Goal: Information Seeking & Learning: Compare options

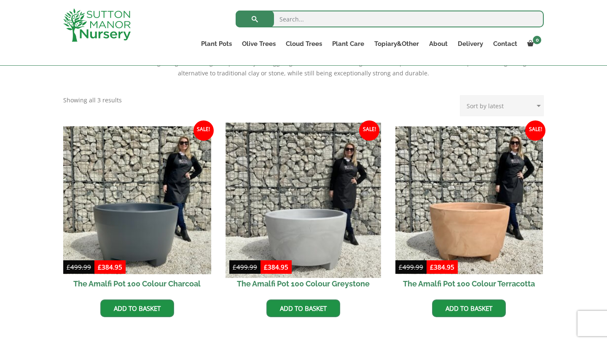
scroll to position [170, 0]
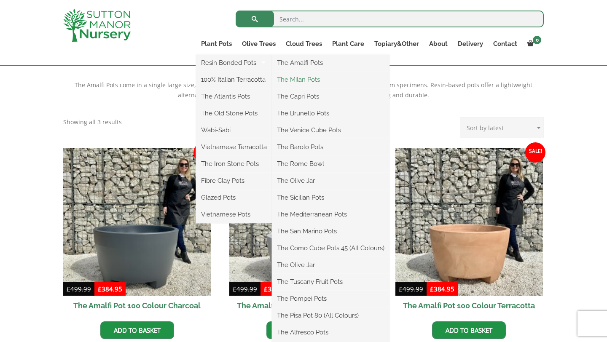
click at [296, 78] on link "The Milan Pots" at bounding box center [331, 79] width 118 height 13
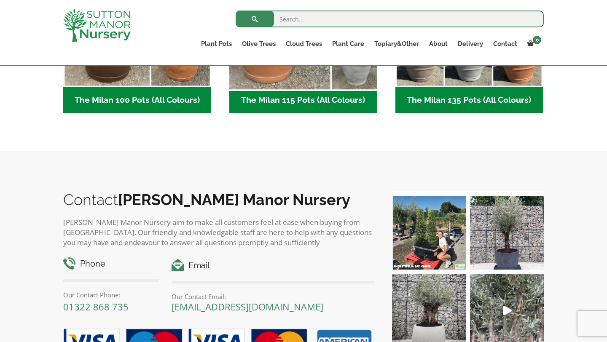
scroll to position [455, 0]
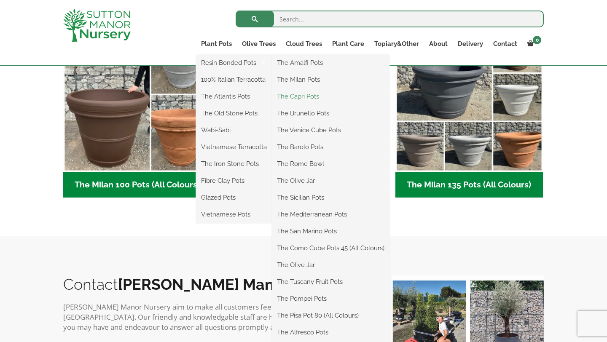
click at [299, 94] on link "The Capri Pots" at bounding box center [331, 96] width 118 height 13
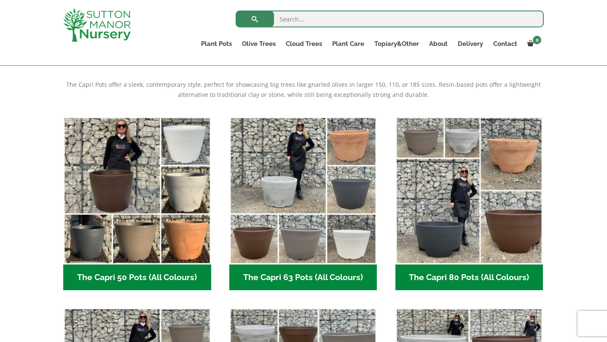
scroll to position [147, 0]
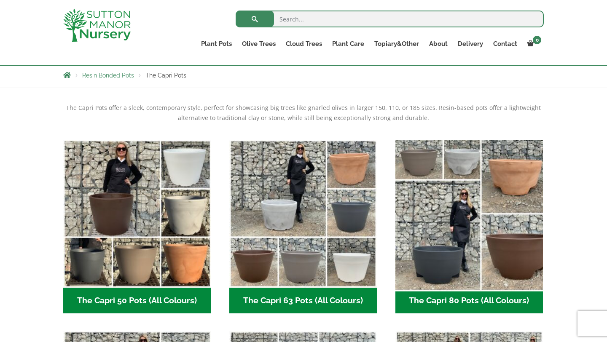
click at [456, 173] on img "Visit product category The Capri 80 Pots (All Colours)" at bounding box center [469, 213] width 155 height 155
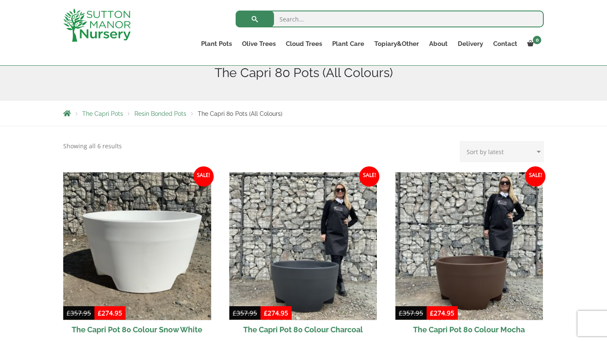
scroll to position [148, 0]
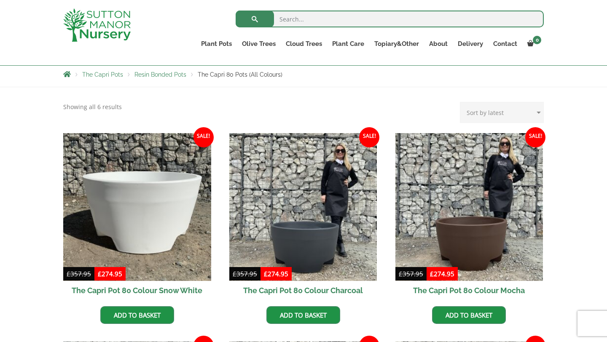
click at [109, 76] on span "The Capri Pots" at bounding box center [102, 74] width 41 height 7
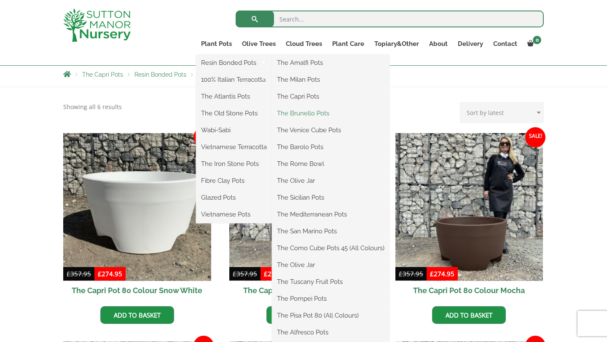
click at [301, 113] on link "The Brunello Pots" at bounding box center [331, 113] width 118 height 13
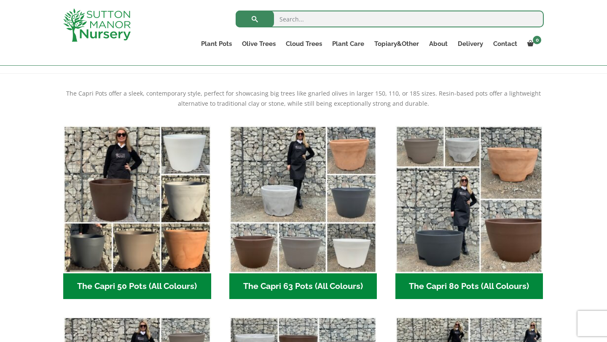
scroll to position [192, 0]
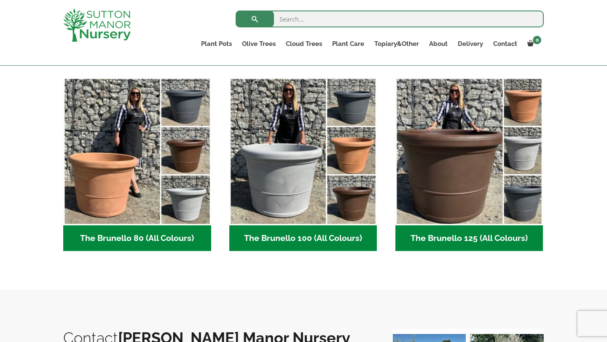
scroll to position [213, 0]
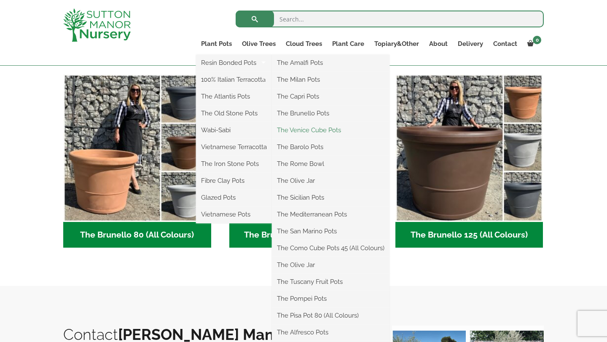
click at [310, 130] on link "The Venice Cube Pots" at bounding box center [331, 130] width 118 height 13
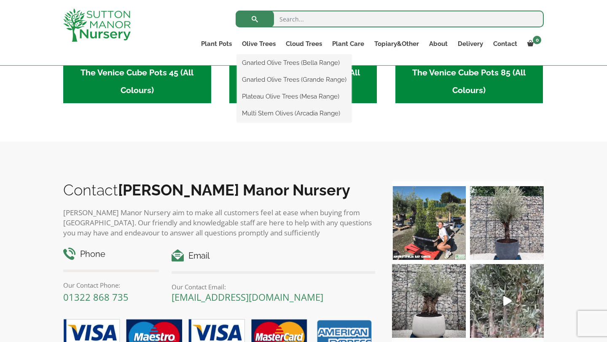
scroll to position [386, 0]
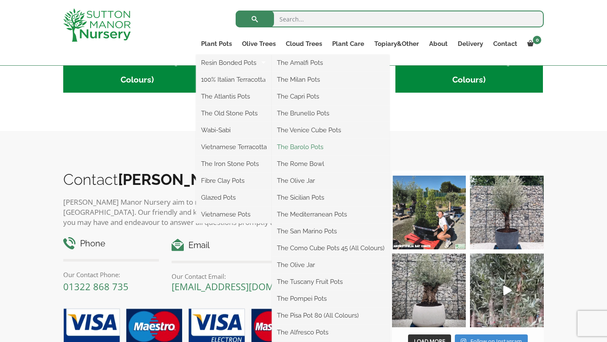
click at [310, 148] on link "The Barolo Pots" at bounding box center [331, 147] width 118 height 13
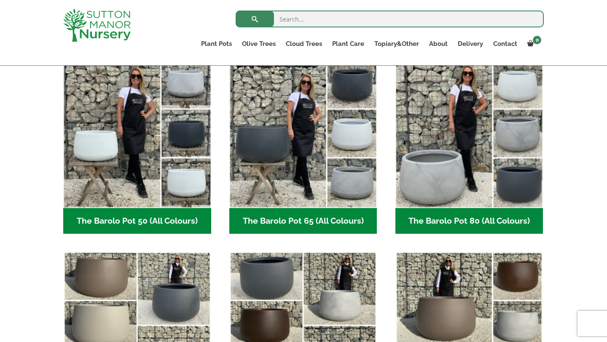
scroll to position [228, 0]
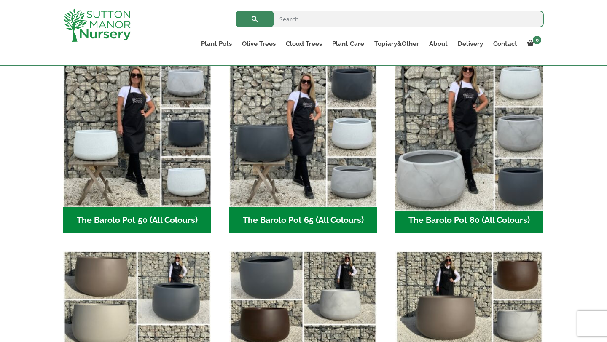
click at [438, 181] on img "Visit product category The Barolo Pot 80 (All Colours)" at bounding box center [469, 133] width 155 height 155
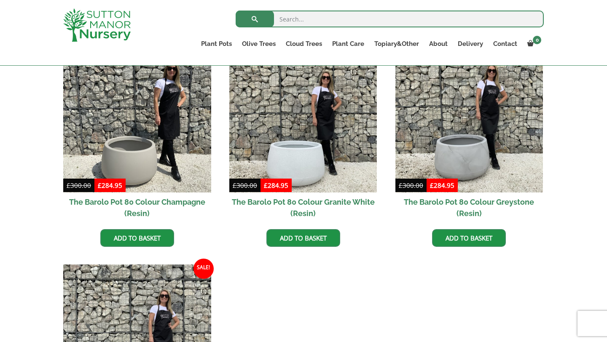
scroll to position [442, 0]
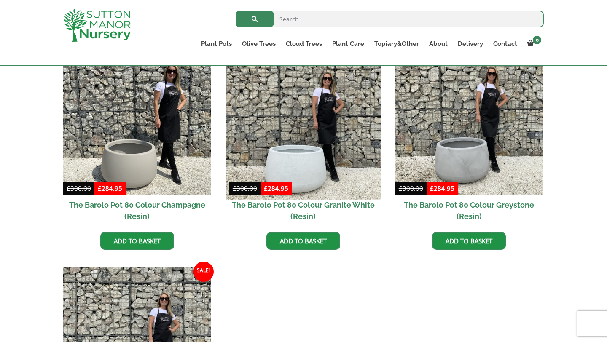
click at [338, 163] on img at bounding box center [303, 121] width 155 height 155
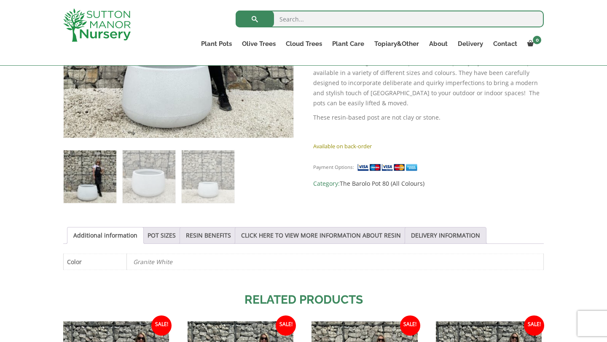
scroll to position [308, 0]
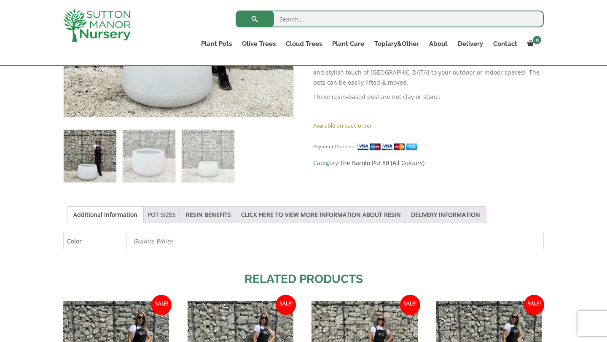
click at [158, 216] on link "POT SIZES" at bounding box center [162, 215] width 28 height 16
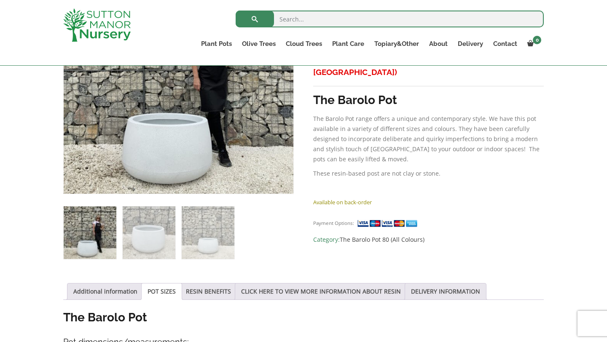
scroll to position [205, 0]
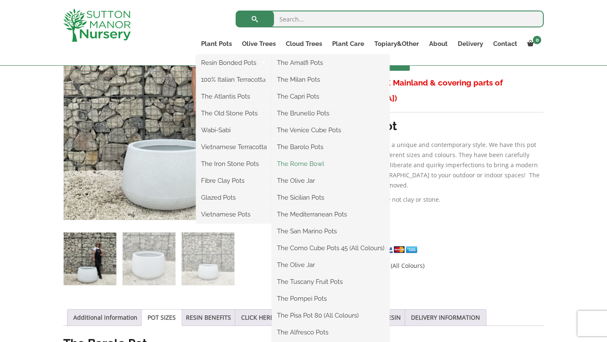
click at [325, 164] on link "The Rome Bowl" at bounding box center [331, 164] width 118 height 13
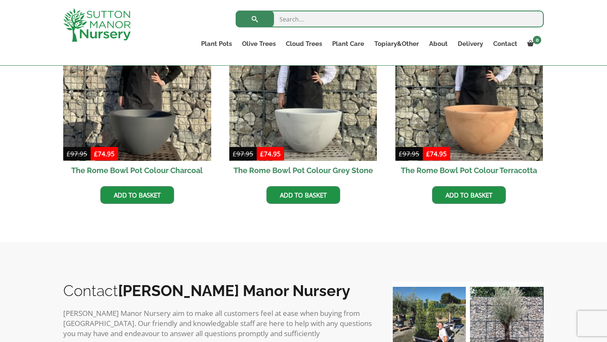
scroll to position [295, 0]
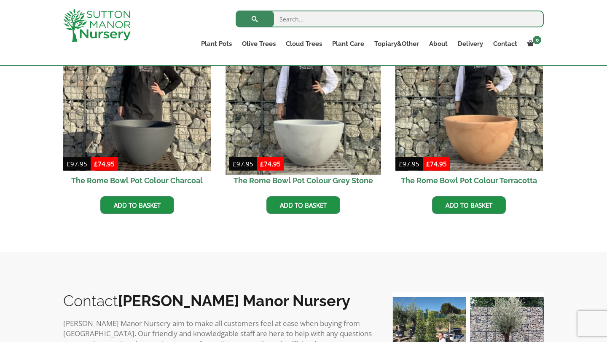
click at [321, 153] on img at bounding box center [303, 96] width 155 height 155
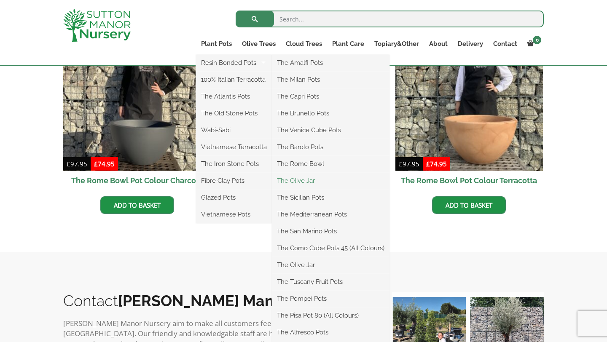
click at [311, 180] on link "The Olive Jar" at bounding box center [331, 181] width 118 height 13
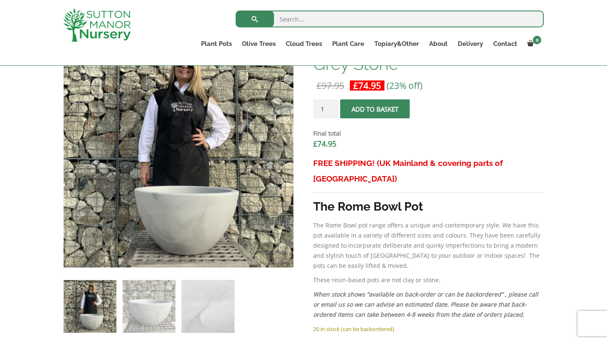
scroll to position [293, 0]
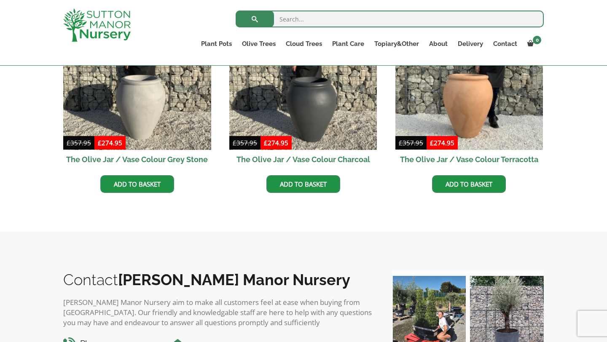
scroll to position [257, 0]
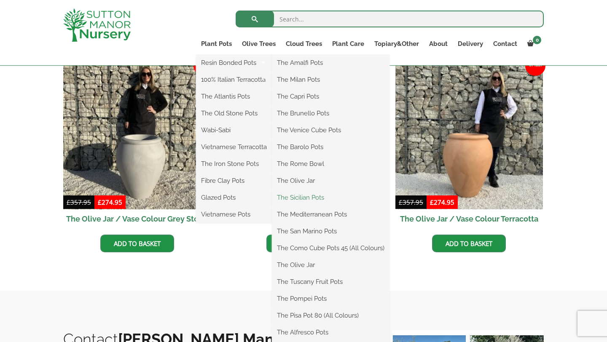
click at [305, 197] on link "The Sicilian Pots" at bounding box center [331, 197] width 118 height 13
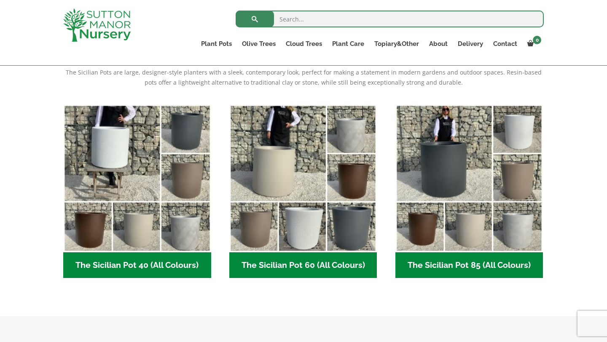
scroll to position [183, 0]
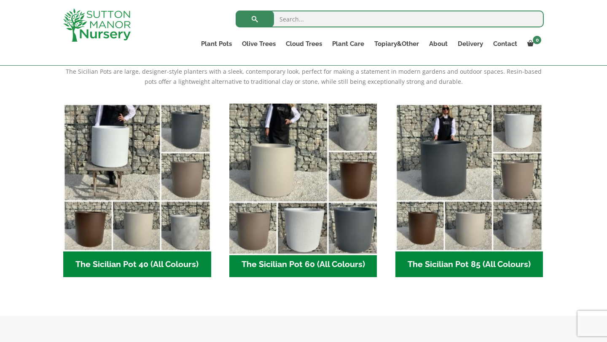
click at [294, 178] on img "Visit product category The Sicilian Pot 60 (All Colours)" at bounding box center [303, 177] width 155 height 155
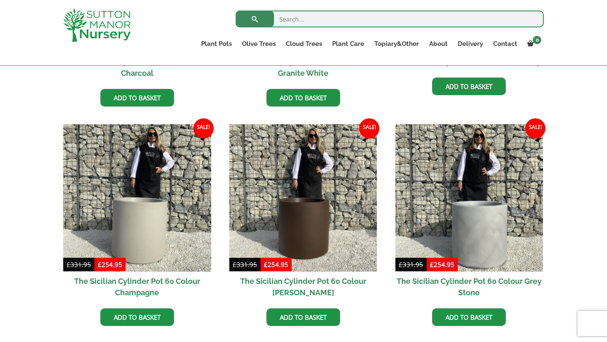
scroll to position [386, 0]
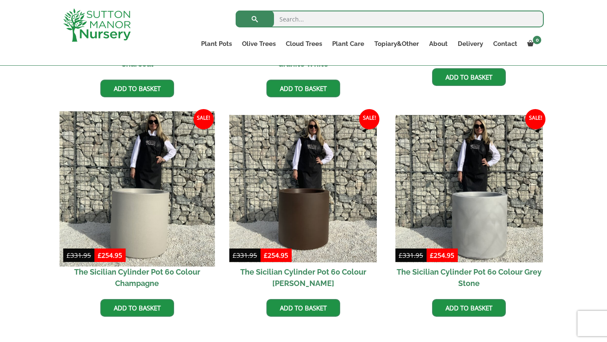
click at [173, 202] on img at bounding box center [136, 188] width 155 height 155
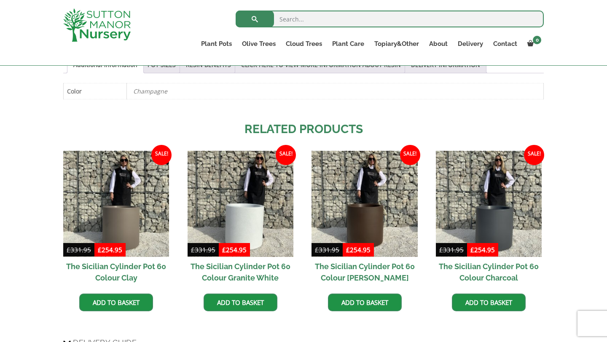
scroll to position [454, 0]
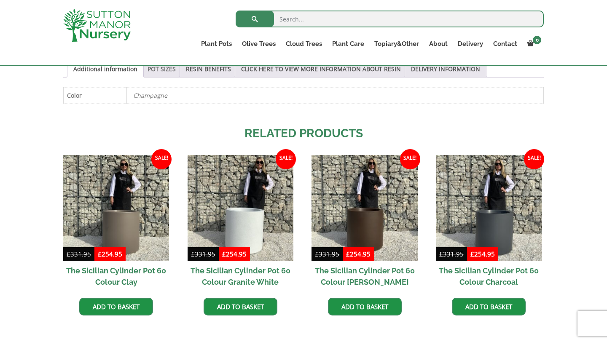
click at [155, 77] on link "POT SIZES" at bounding box center [162, 69] width 28 height 16
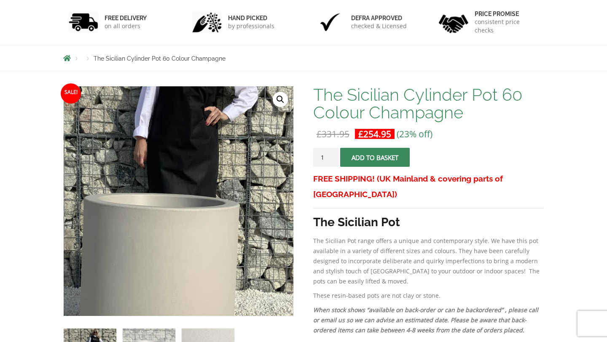
scroll to position [0, 0]
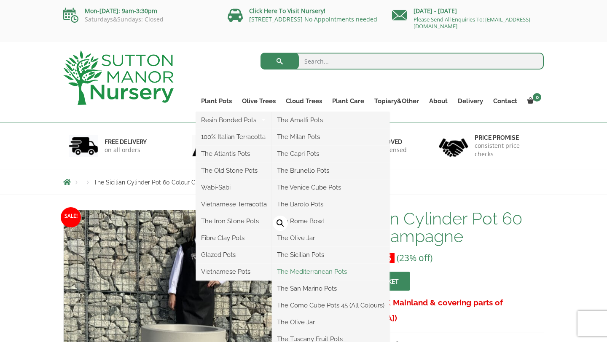
click at [318, 271] on link "The Mediterranean Pots" at bounding box center [331, 272] width 118 height 13
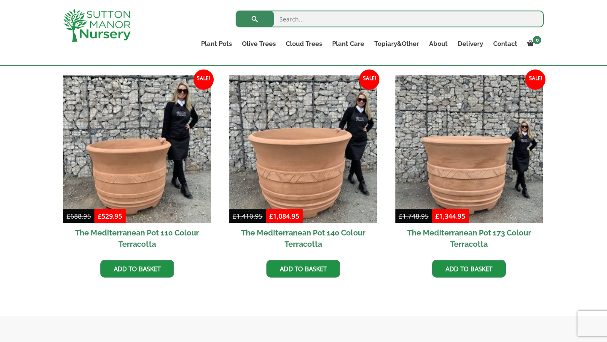
scroll to position [251, 0]
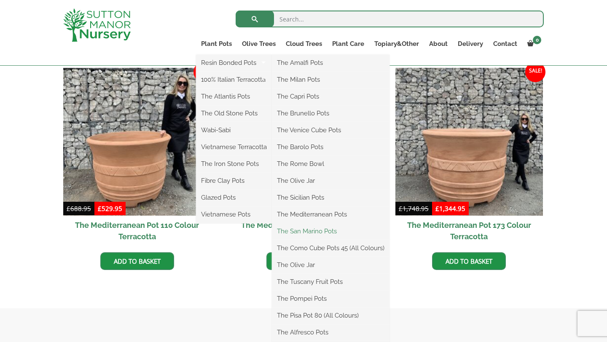
click at [320, 229] on link "The San Marino Pots" at bounding box center [331, 231] width 118 height 13
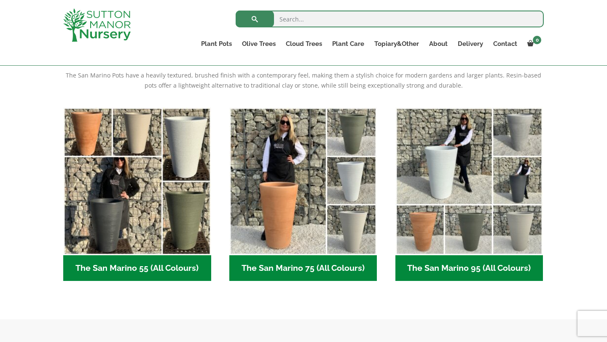
scroll to position [185, 0]
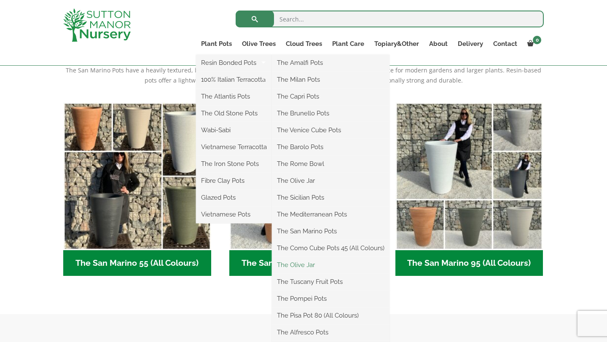
click at [310, 264] on link "The Olive Jar" at bounding box center [331, 265] width 118 height 13
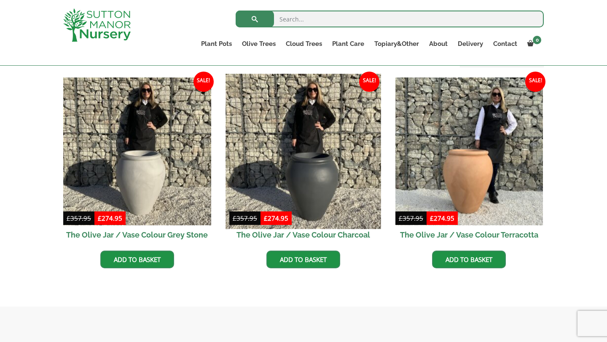
scroll to position [221, 0]
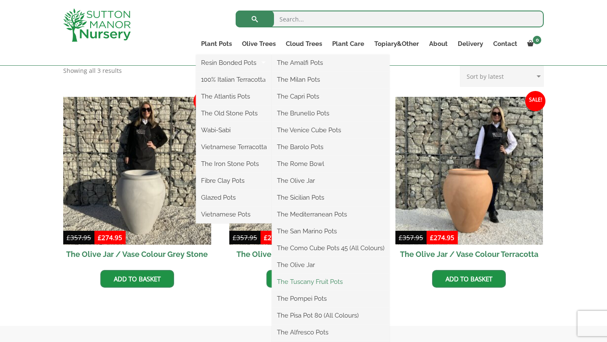
click at [322, 285] on link "The Tuscany Fruit Pots" at bounding box center [331, 282] width 118 height 13
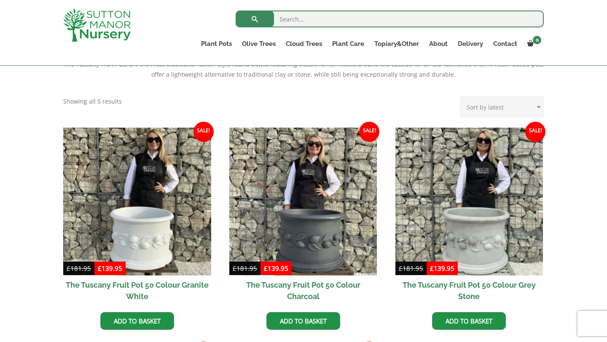
scroll to position [194, 0]
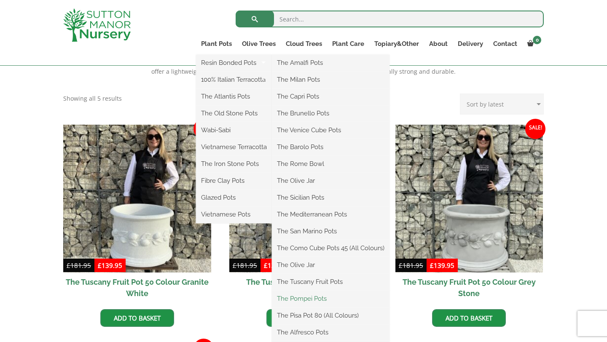
click at [312, 297] on link "The Pompei Pots" at bounding box center [331, 299] width 118 height 13
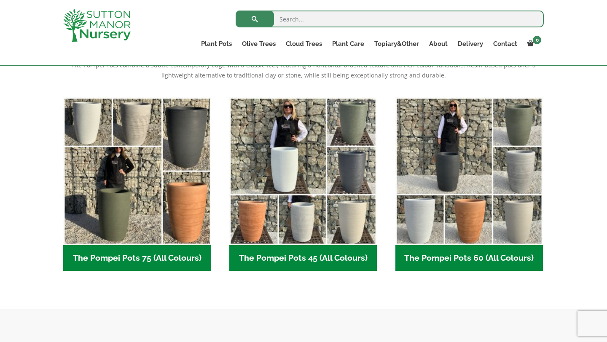
scroll to position [193, 0]
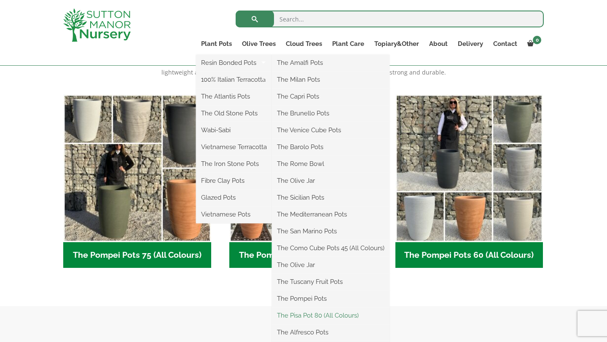
click at [321, 318] on link "The Pisa Pot 80 (All Colours)" at bounding box center [331, 316] width 118 height 13
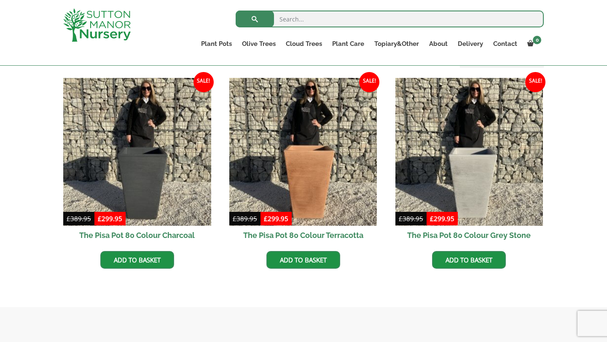
scroll to position [256, 0]
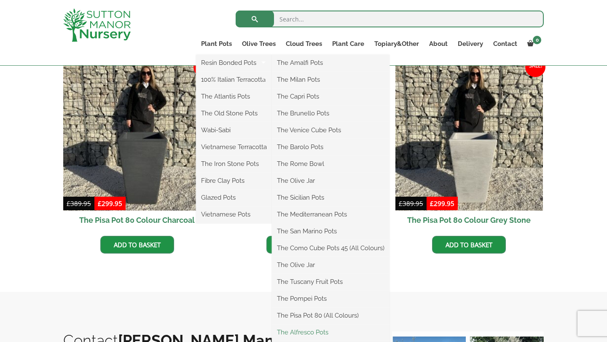
click at [321, 331] on link "The Alfresco Pots" at bounding box center [331, 332] width 118 height 13
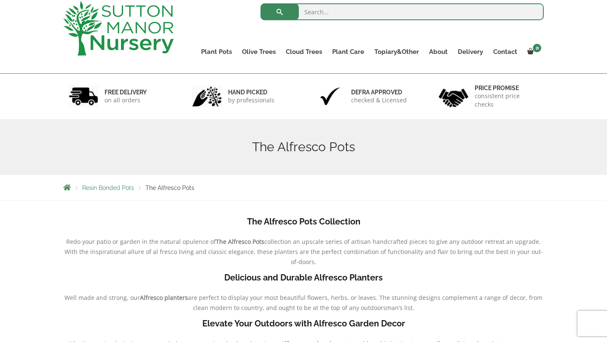
scroll to position [41, 0]
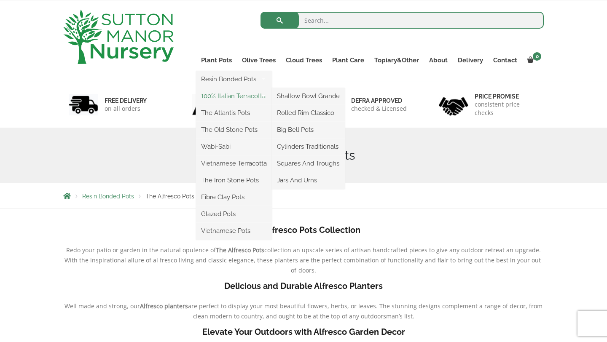
click at [219, 101] on link "100% Italian Terracotta" at bounding box center [234, 96] width 76 height 13
click at [223, 112] on link "The Atlantis Pots" at bounding box center [234, 113] width 76 height 13
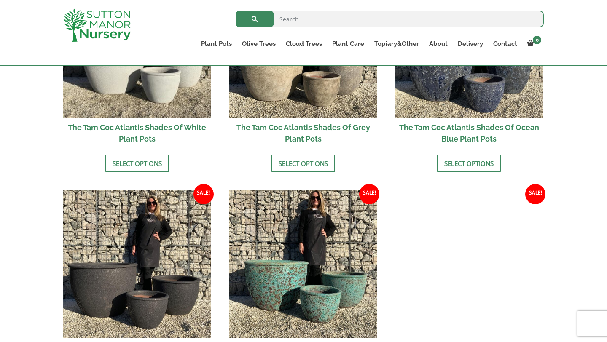
scroll to position [551, 0]
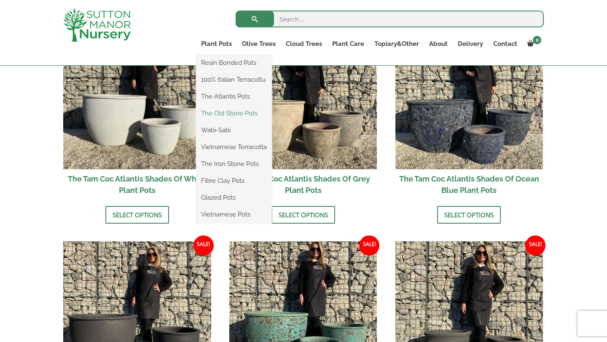
click at [224, 113] on link "The Old Stone Pots" at bounding box center [234, 113] width 76 height 13
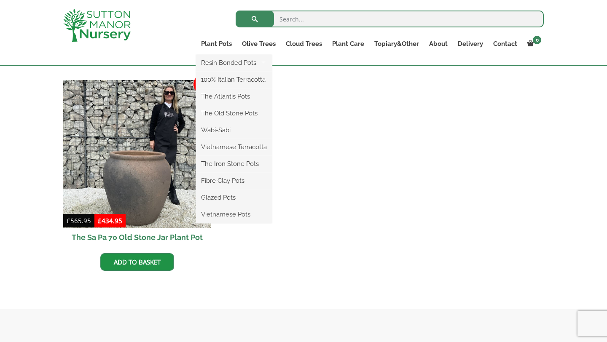
scroll to position [712, 0]
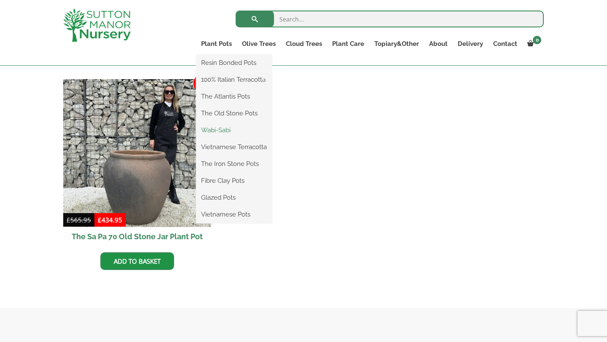
click at [221, 130] on link "Wabi-Sabi" at bounding box center [234, 130] width 76 height 13
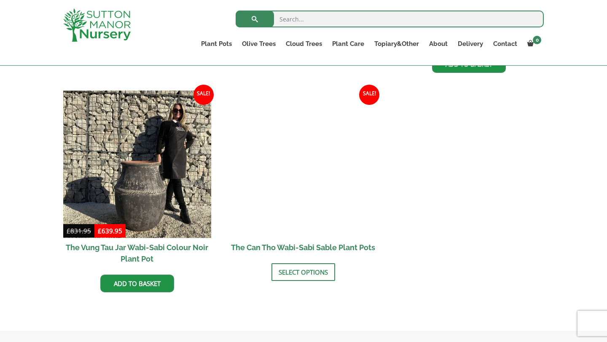
scroll to position [1092, 0]
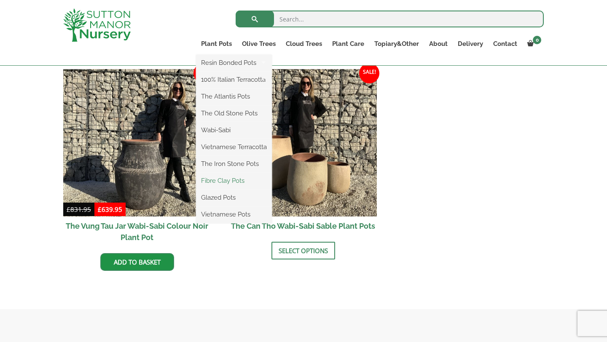
click at [233, 181] on link "Fibre Clay Pots" at bounding box center [234, 181] width 76 height 13
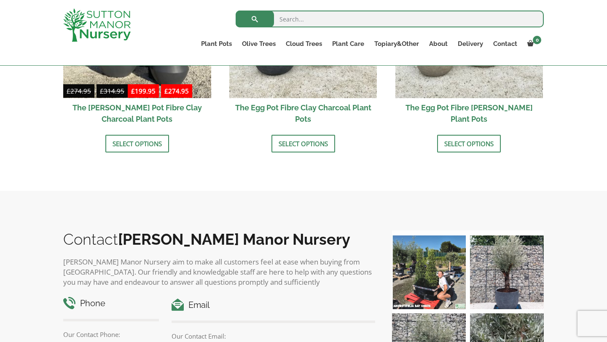
scroll to position [287, 0]
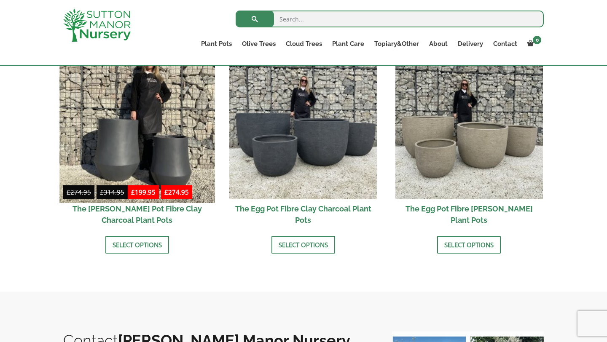
click at [146, 124] on img at bounding box center [136, 125] width 155 height 155
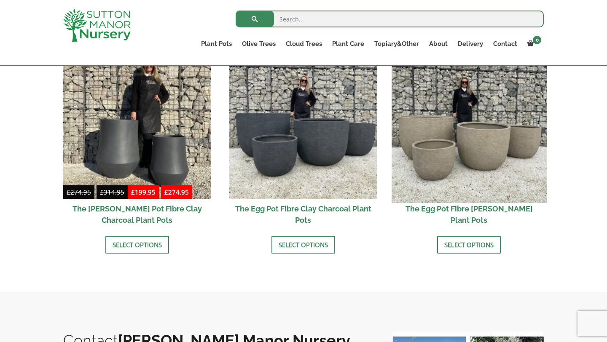
click at [483, 158] on img at bounding box center [469, 125] width 155 height 155
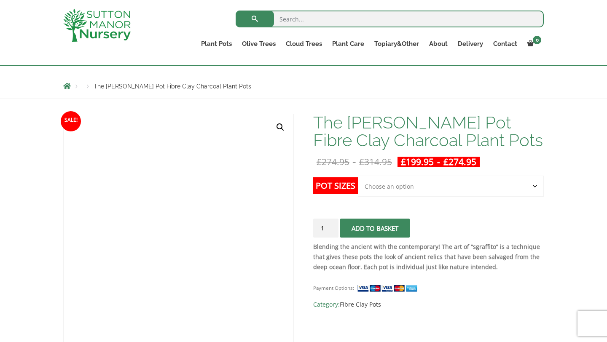
scroll to position [151, 0]
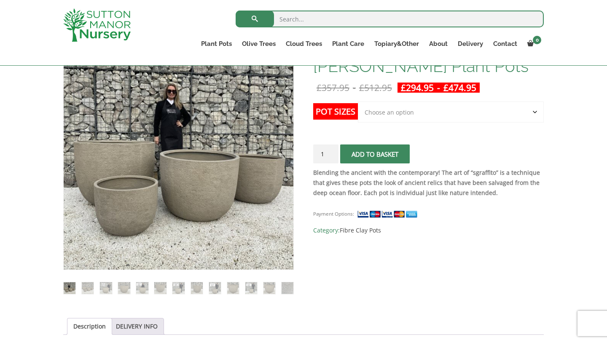
scroll to position [116, 0]
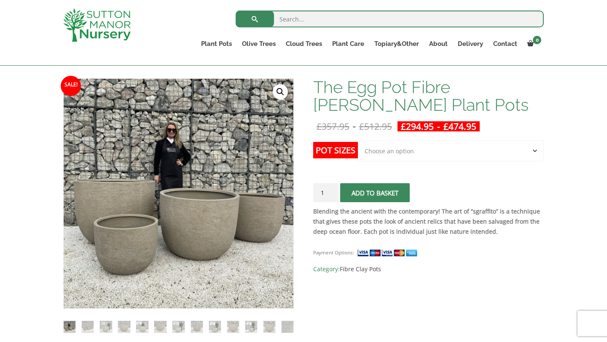
click at [375, 146] on select "Choose an option Click here to buy the 5th To Largest Pot In The Picture Click …" at bounding box center [451, 150] width 186 height 21
click at [358, 140] on select "Choose an option Click here to buy the 5th To Largest Pot In The Picture Click …" at bounding box center [451, 150] width 186 height 21
select select "Click here to buy the 5th To Largest Pot In The Picture"
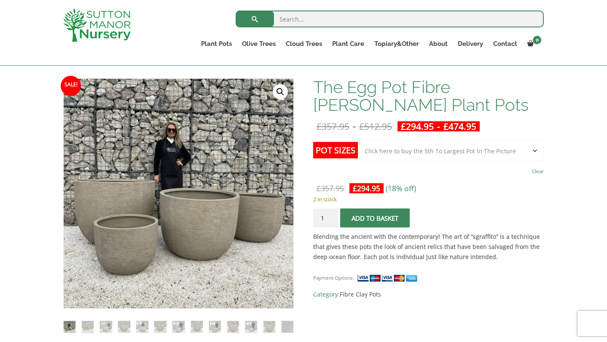
click at [372, 218] on button "Add to basket" at bounding box center [375, 218] width 70 height 19
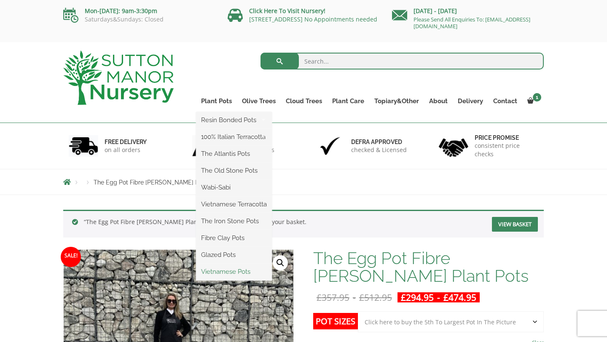
click at [232, 269] on link "Vietnamese Pots" at bounding box center [234, 272] width 76 height 13
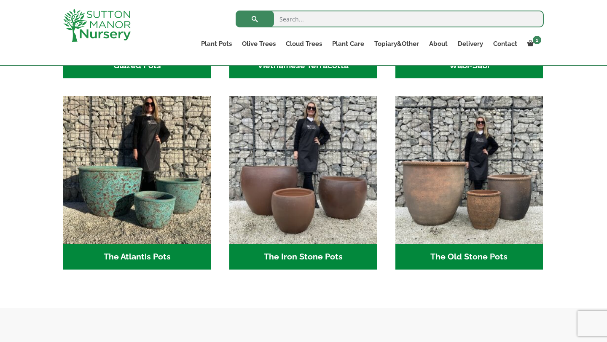
scroll to position [200, 0]
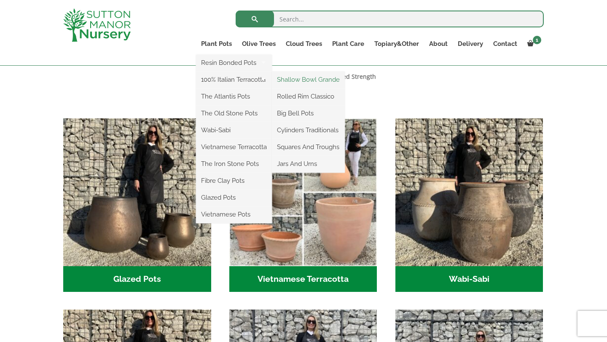
click at [289, 81] on link "Shallow Bowl Grande" at bounding box center [308, 79] width 73 height 13
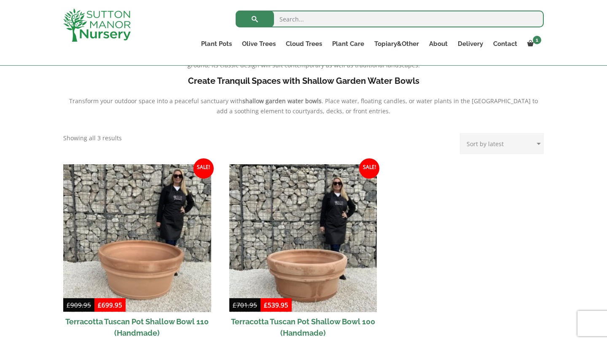
scroll to position [307, 0]
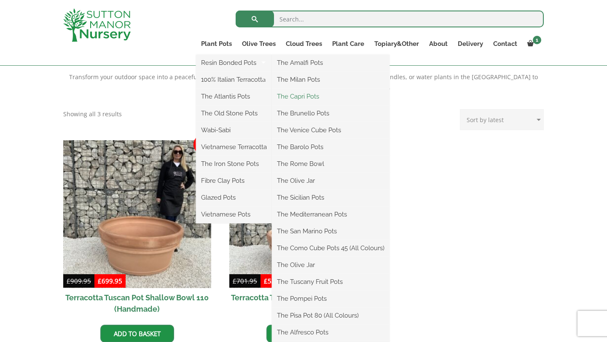
click at [298, 96] on link "The Capri Pots" at bounding box center [331, 96] width 118 height 13
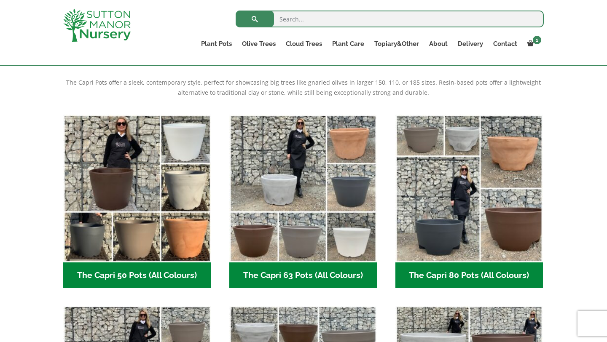
scroll to position [186, 0]
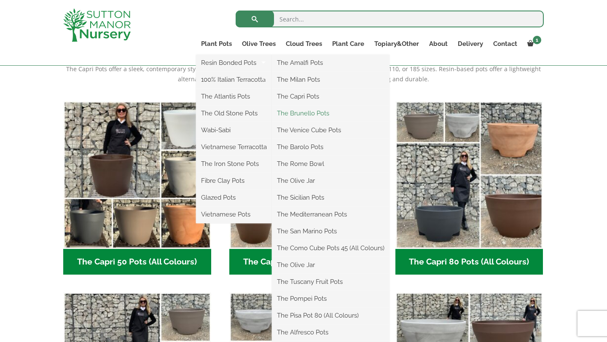
click at [303, 113] on link "The Brunello Pots" at bounding box center [331, 113] width 118 height 13
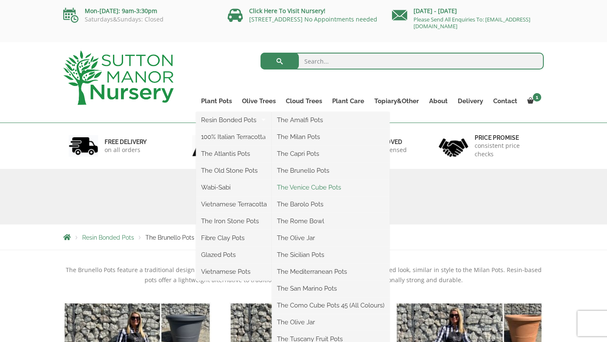
click at [297, 184] on link "The Venice Cube Pots" at bounding box center [331, 187] width 118 height 13
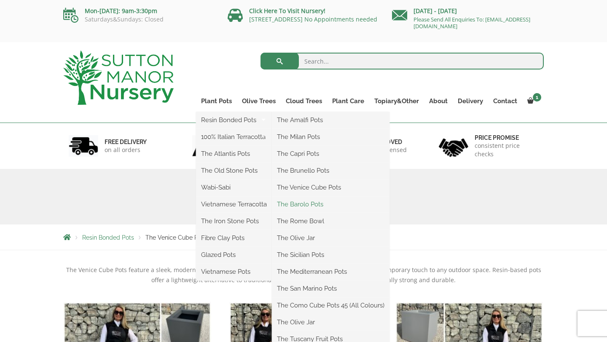
click at [312, 202] on link "The Barolo Pots" at bounding box center [331, 204] width 118 height 13
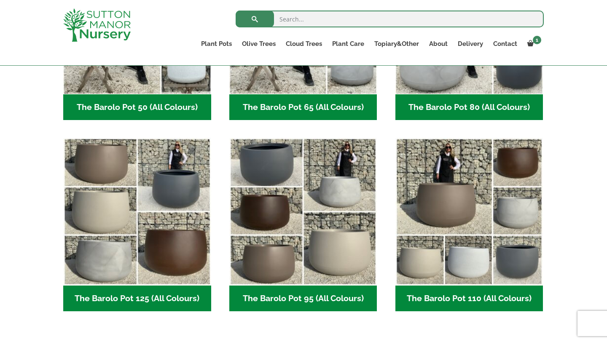
scroll to position [357, 0]
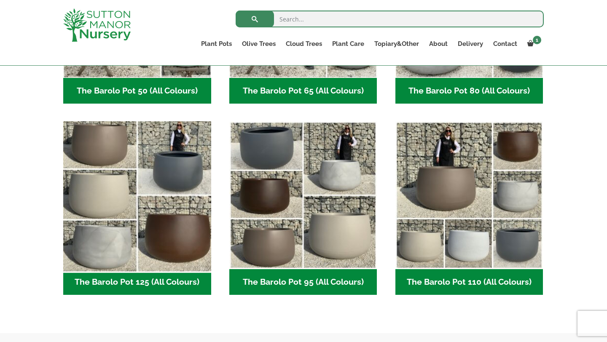
click at [123, 188] on img "Visit product category The Barolo Pot 125 (All Colours)" at bounding box center [136, 195] width 155 height 155
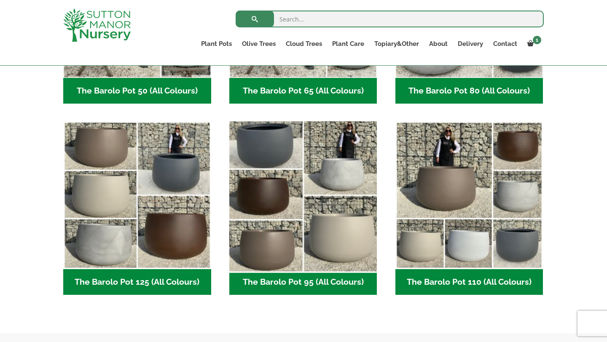
click at [289, 194] on img "Visit product category The Barolo Pot 95 (All Colours)" at bounding box center [303, 195] width 155 height 155
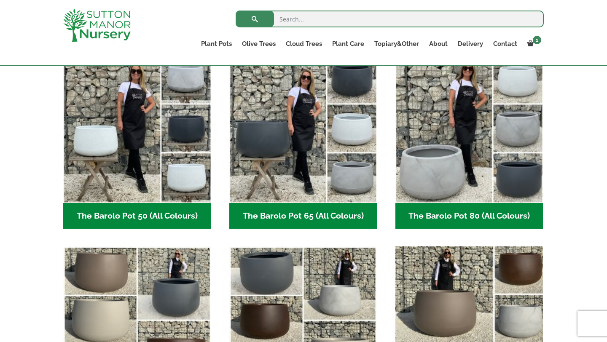
scroll to position [228, 0]
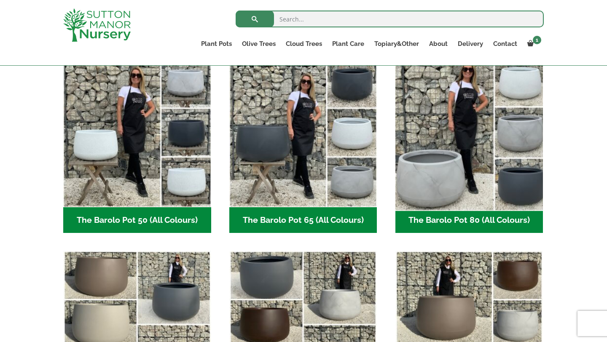
click at [453, 167] on img "Visit product category The Barolo Pot 80 (All Colours)" at bounding box center [469, 133] width 155 height 155
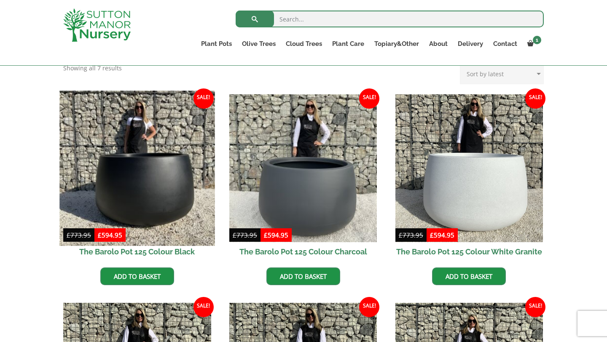
scroll to position [170, 0]
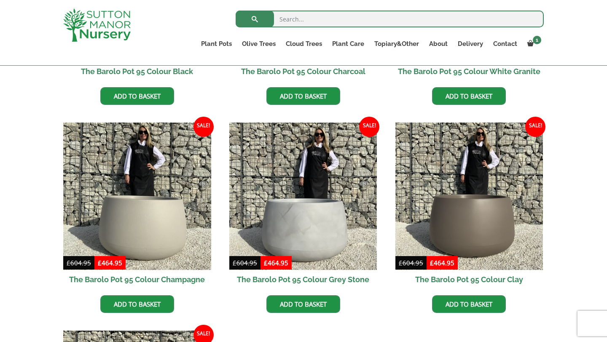
scroll to position [349, 0]
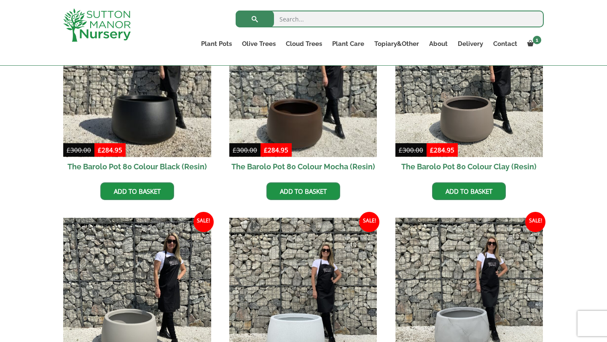
scroll to position [316, 0]
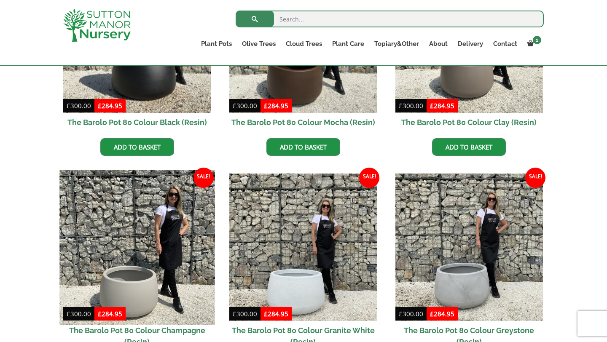
click at [158, 256] on img at bounding box center [136, 247] width 155 height 155
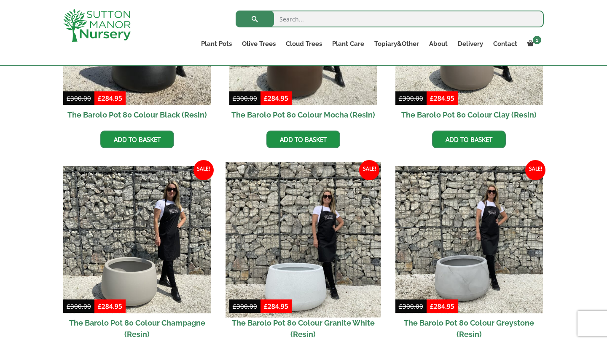
scroll to position [326, 0]
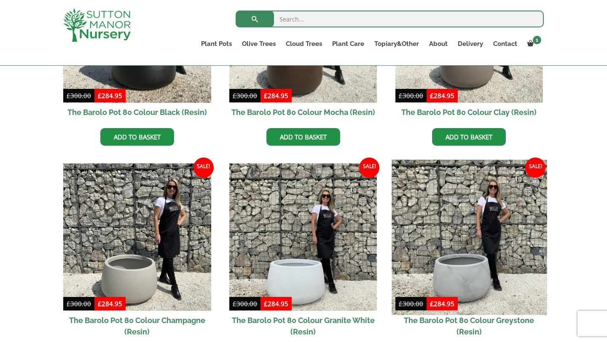
click at [489, 267] on img at bounding box center [469, 237] width 155 height 155
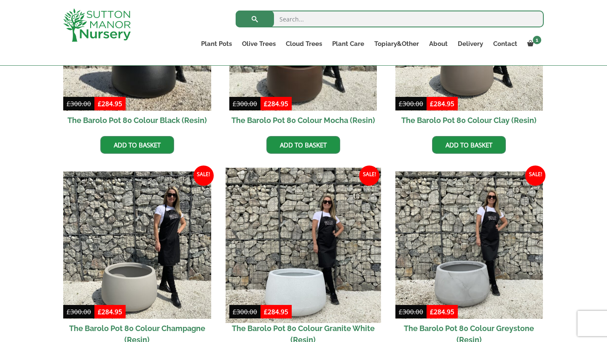
scroll to position [325, 0]
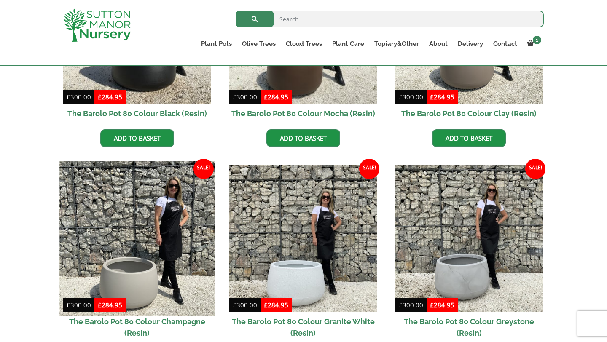
click at [161, 244] on img at bounding box center [136, 238] width 155 height 155
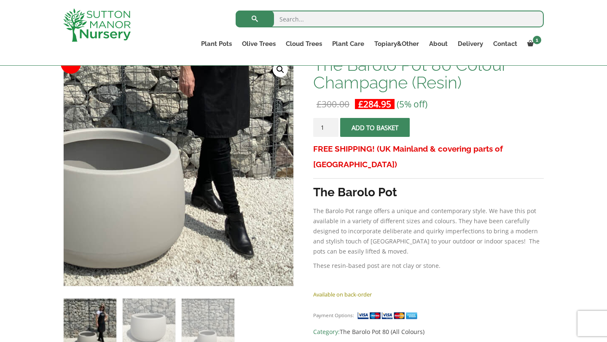
scroll to position [138, 0]
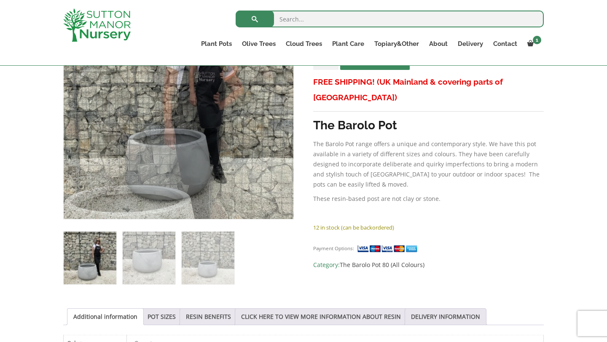
scroll to position [220, 0]
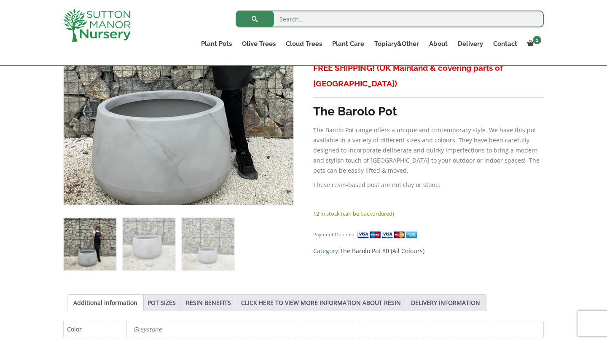
click at [177, 154] on img at bounding box center [180, 51] width 374 height 374
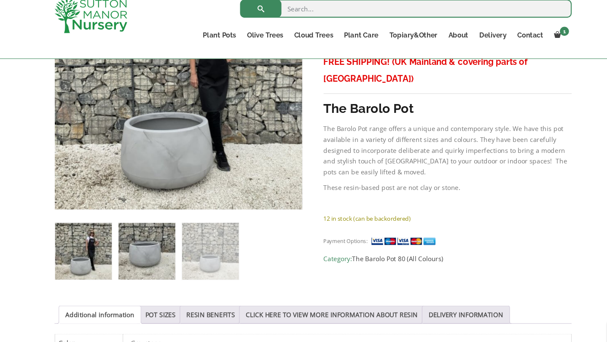
click at [156, 240] on img at bounding box center [149, 244] width 53 height 53
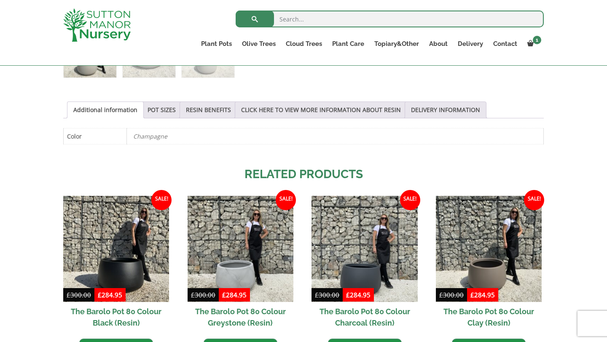
scroll to position [420, 0]
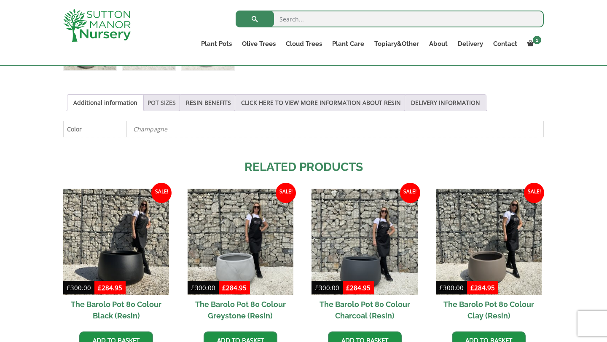
click at [165, 105] on link "POT SIZES" at bounding box center [162, 103] width 28 height 16
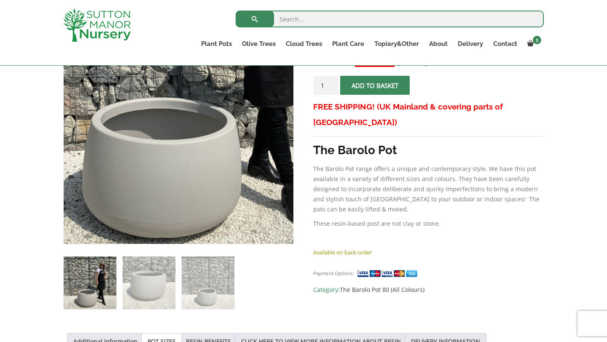
scroll to position [182, 0]
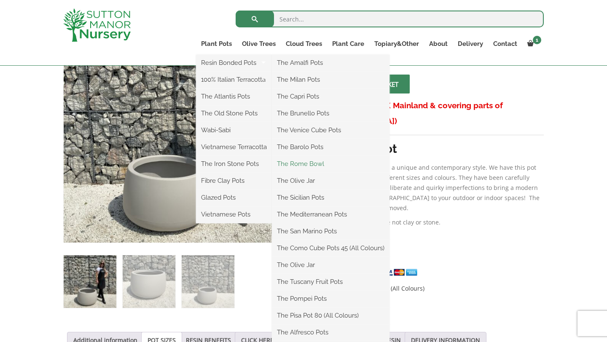
click at [319, 161] on link "The Rome Bowl" at bounding box center [331, 164] width 118 height 13
click at [310, 181] on link "The Olive Jar" at bounding box center [331, 181] width 118 height 13
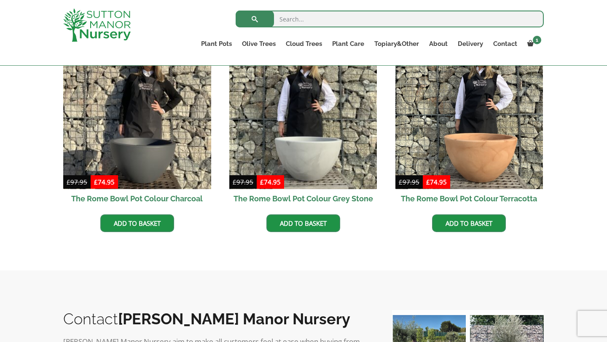
scroll to position [283, 0]
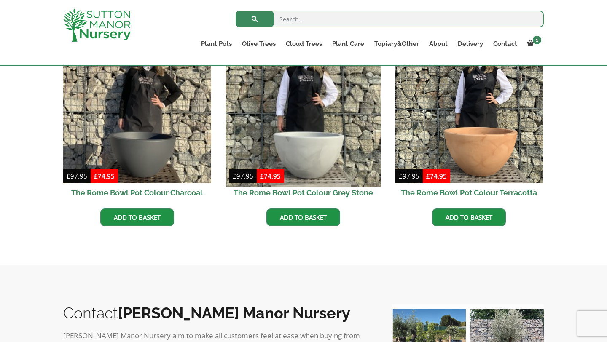
click at [319, 159] on img at bounding box center [303, 109] width 155 height 155
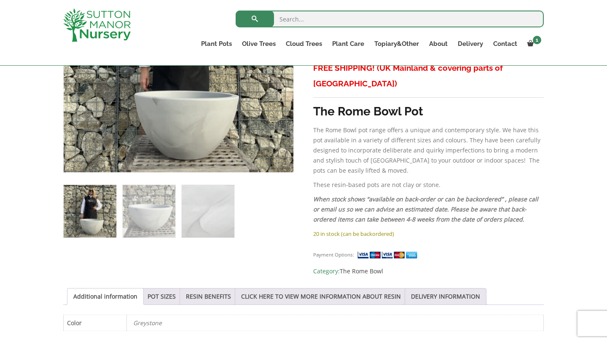
scroll to position [395, 0]
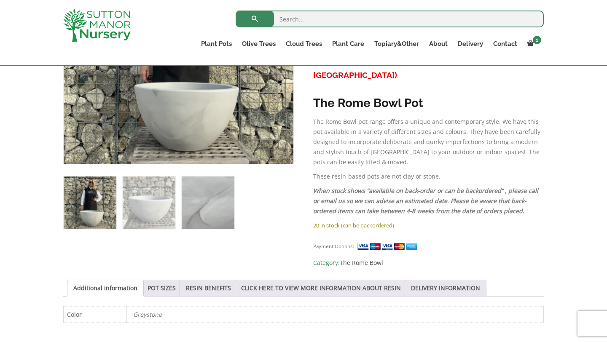
click at [226, 214] on img at bounding box center [208, 203] width 53 height 53
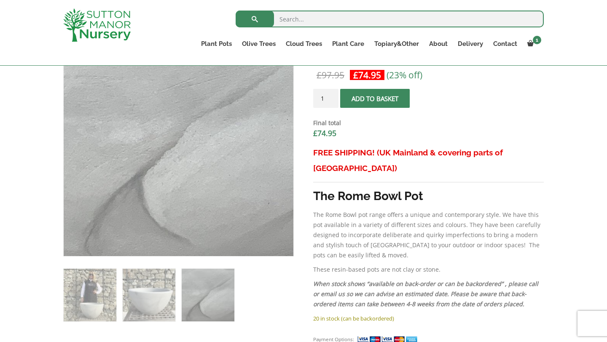
scroll to position [300, 0]
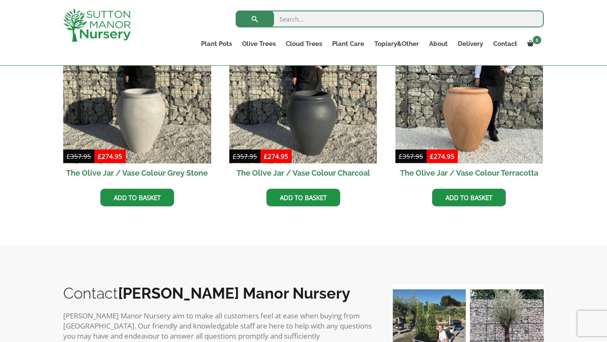
scroll to position [297, 0]
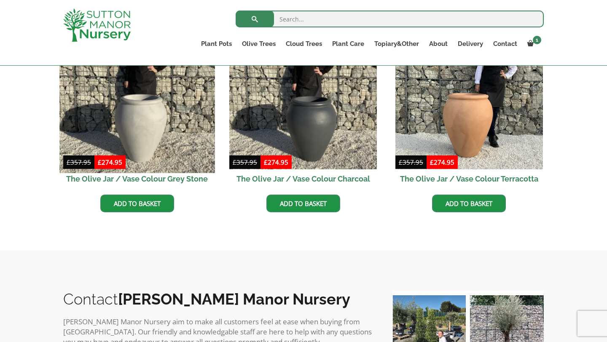
click at [191, 137] on img at bounding box center [136, 95] width 155 height 155
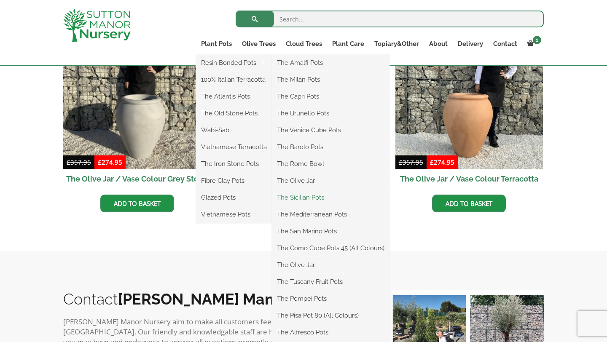
click at [316, 197] on link "The Sicilian Pots" at bounding box center [331, 197] width 118 height 13
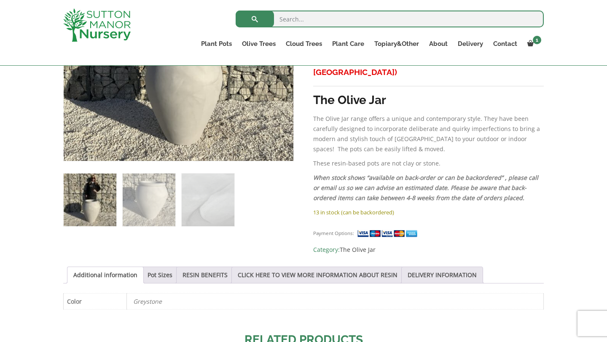
scroll to position [383, 0]
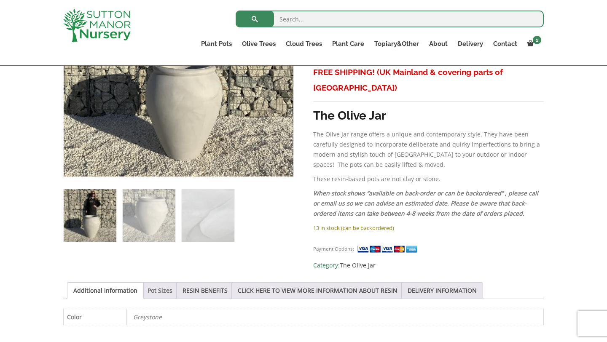
click at [165, 283] on link "Pot Sizes" at bounding box center [160, 291] width 25 height 16
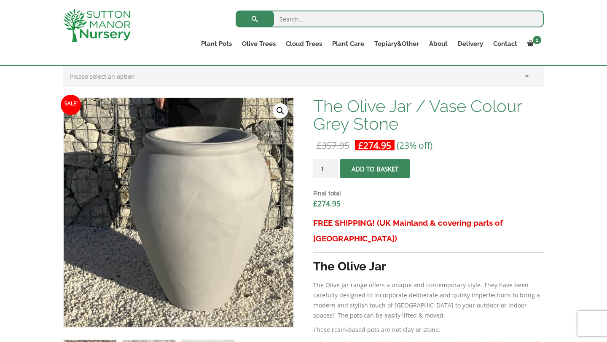
scroll to position [227, 0]
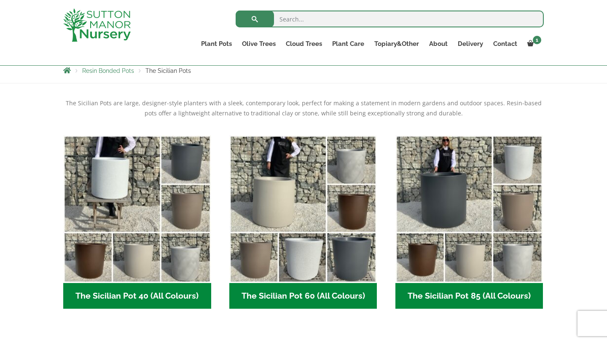
scroll to position [153, 0]
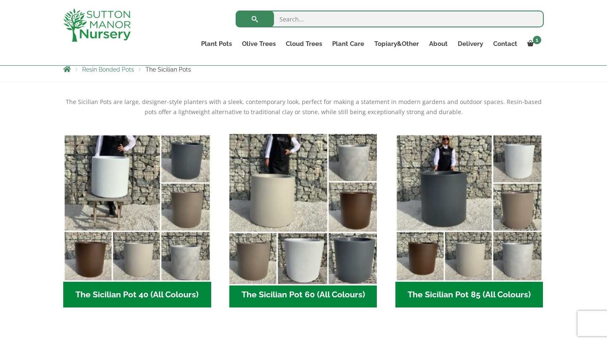
click at [295, 202] on img "Visit product category The Sicilian Pot 60 (All Colours)" at bounding box center [303, 207] width 155 height 155
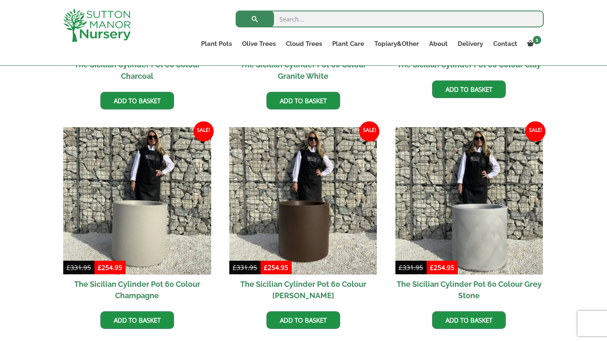
scroll to position [402, 0]
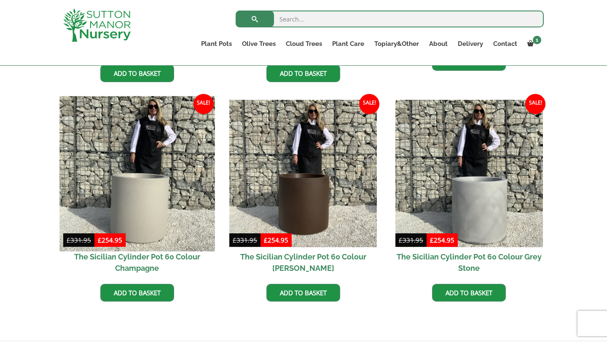
click at [160, 196] on img at bounding box center [136, 173] width 155 height 155
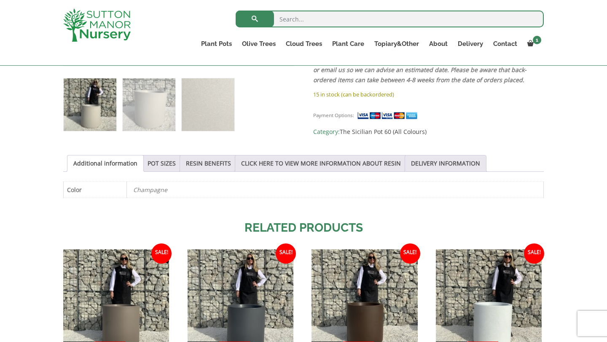
scroll to position [354, 0]
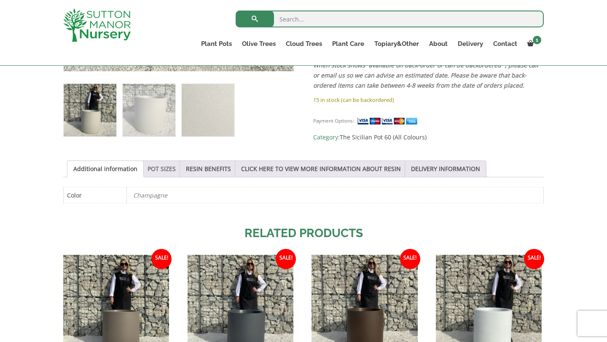
click at [167, 169] on link "POT SIZES" at bounding box center [162, 169] width 28 height 16
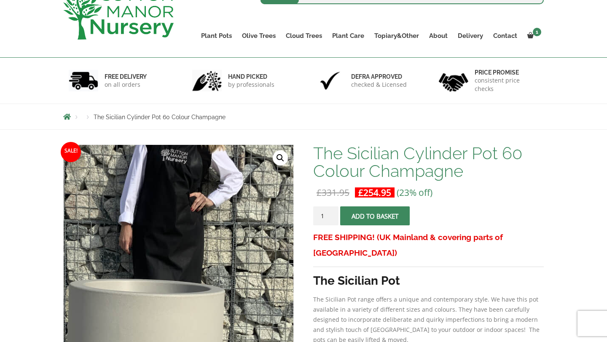
scroll to position [22, 0]
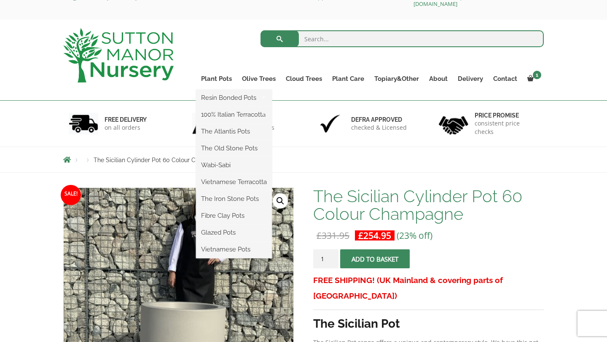
click at [224, 90] on ul "Resin Bonded Pots The Amalfi Pots The Milan Pots The Capri Pots The Brunello Po…" at bounding box center [234, 174] width 76 height 169
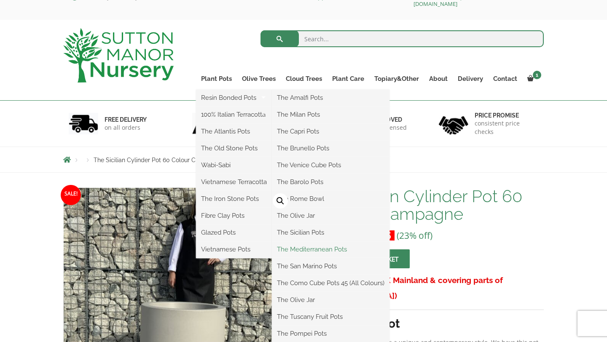
click at [342, 252] on link "The Mediterranean Pots" at bounding box center [331, 249] width 118 height 13
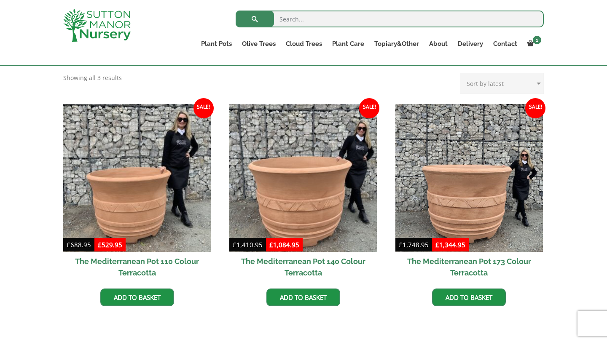
scroll to position [216, 0]
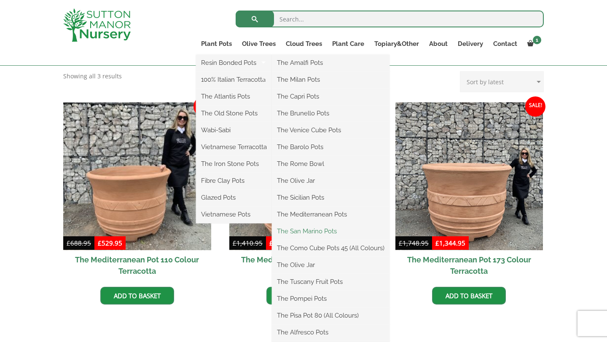
click at [333, 229] on link "The San Marino Pots" at bounding box center [331, 231] width 118 height 13
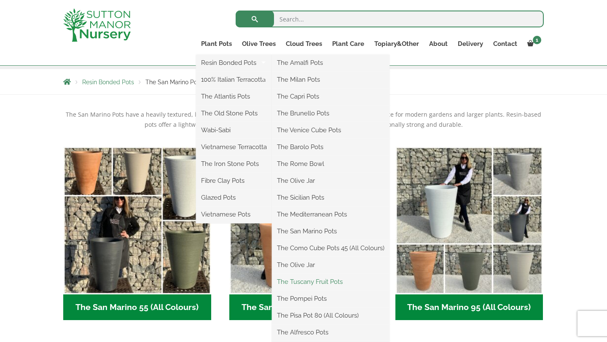
scroll to position [141, 0]
